Goal: Information Seeking & Learning: Learn about a topic

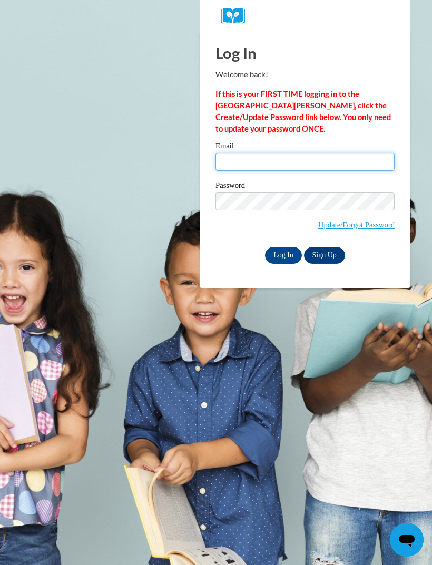
type input "[EMAIL_ADDRESS][DOMAIN_NAME]"
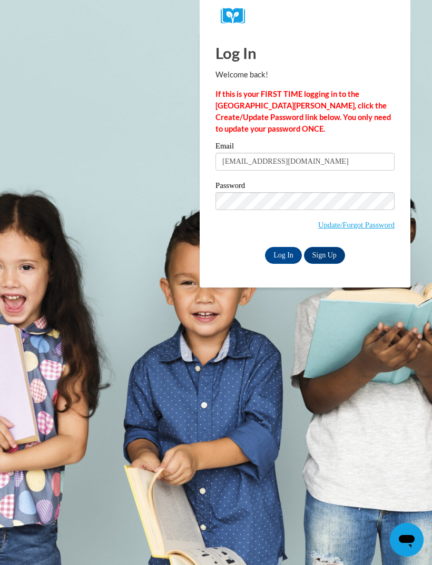
click at [283, 254] on input "Log In" at bounding box center [283, 255] width 37 height 17
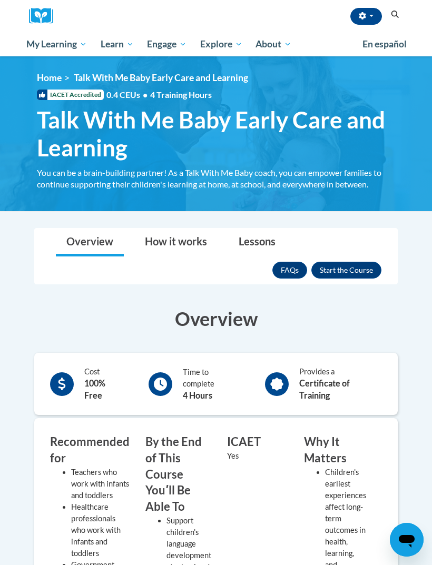
click at [350, 269] on button "Enroll" at bounding box center [346, 270] width 70 height 17
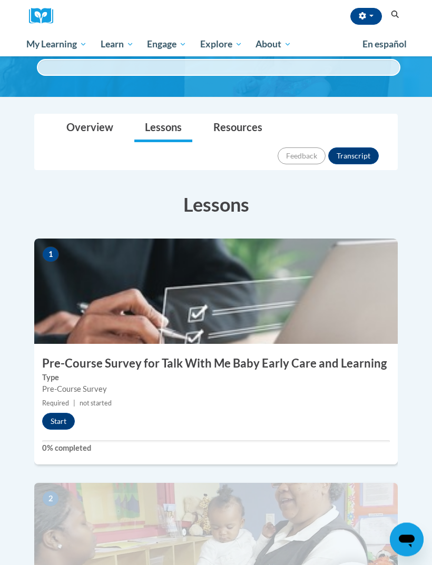
scroll to position [122, 0]
click at [60, 413] on button "Start" at bounding box center [58, 421] width 33 height 17
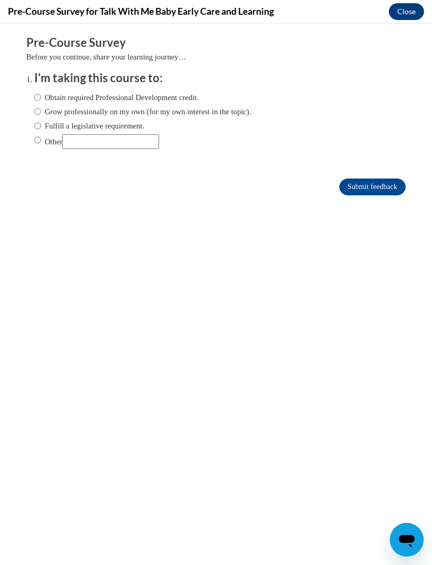
scroll to position [0, 0]
click at [35, 96] on input "Obtain required Professional Development credit." at bounding box center [37, 98] width 7 height 12
radio input "true"
click at [370, 187] on input "Submit feedback" at bounding box center [372, 187] width 66 height 17
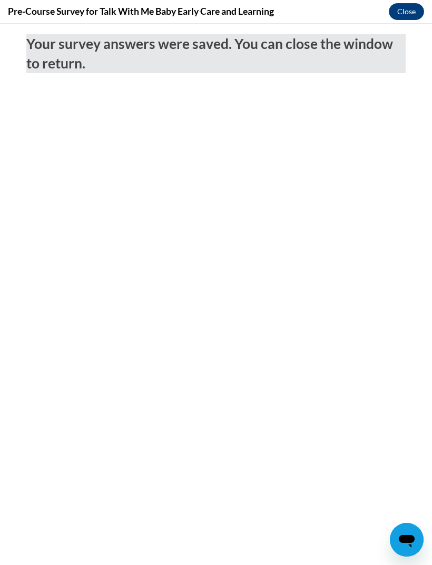
click at [413, 1] on div "Pre-Course Survey for Talk With Me Baby Early Care and Learning Close" at bounding box center [216, 12] width 432 height 24
click at [406, 9] on button "Close" at bounding box center [406, 11] width 35 height 17
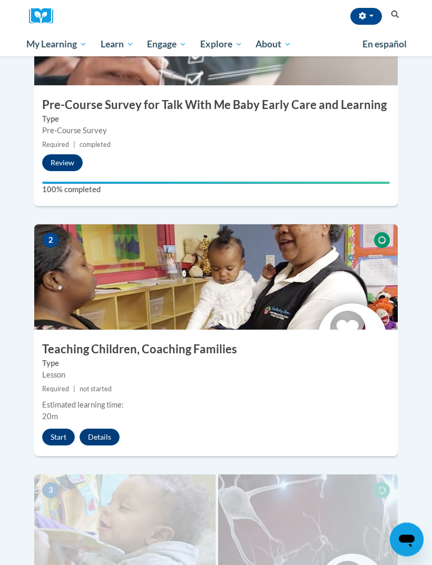
scroll to position [381, 0]
click at [60, 429] on button "Start" at bounding box center [58, 437] width 33 height 17
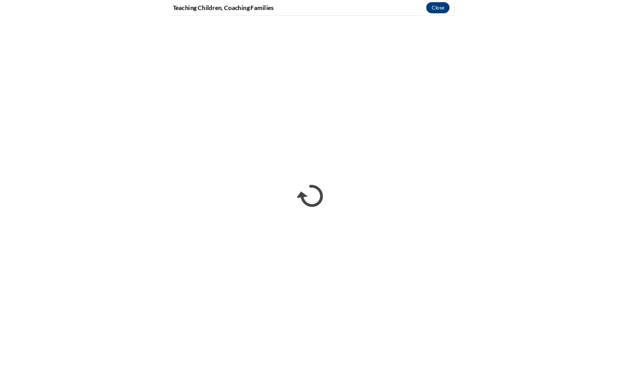
scroll to position [493, 0]
